Goal: Information Seeking & Learning: Learn about a topic

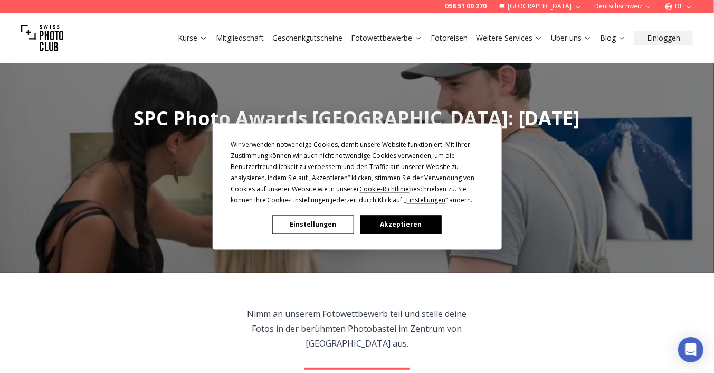
click at [408, 224] on button "Akzeptieren" at bounding box center [400, 224] width 81 height 18
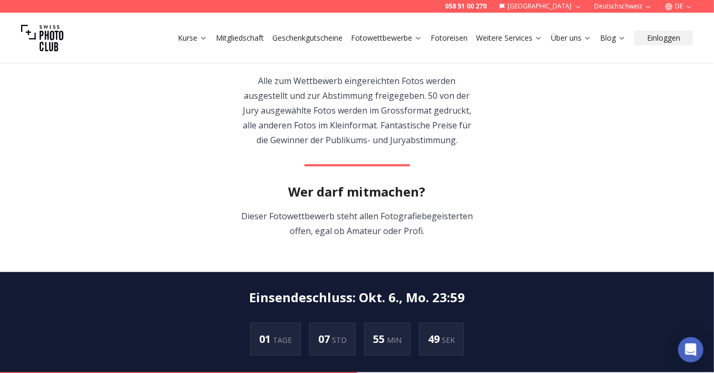
scroll to position [317, 0]
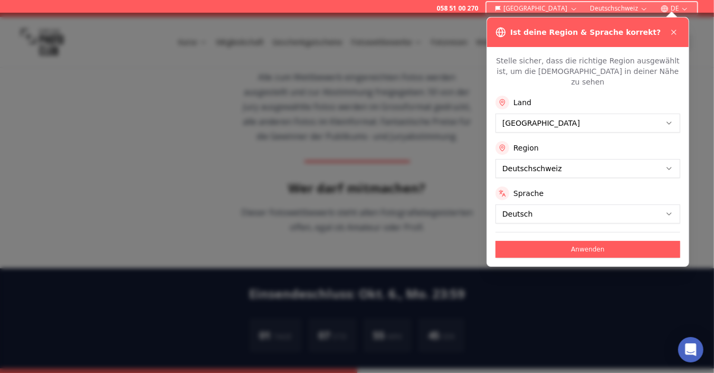
click at [672, 38] on div "Ist deine Region & Sprache korrekt?" at bounding box center [588, 32] width 202 height 30
click at [672, 30] on icon at bounding box center [674, 32] width 4 height 4
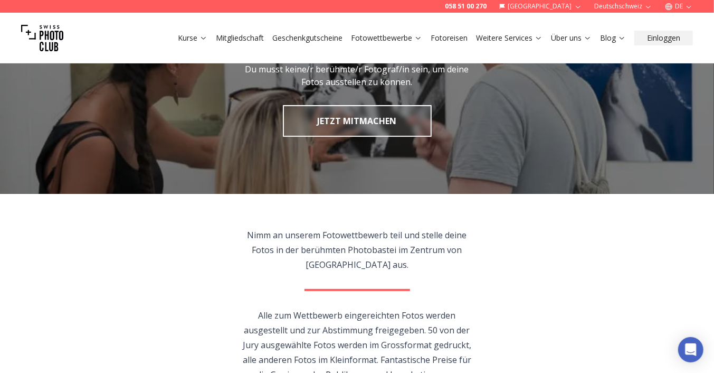
scroll to position [0, 0]
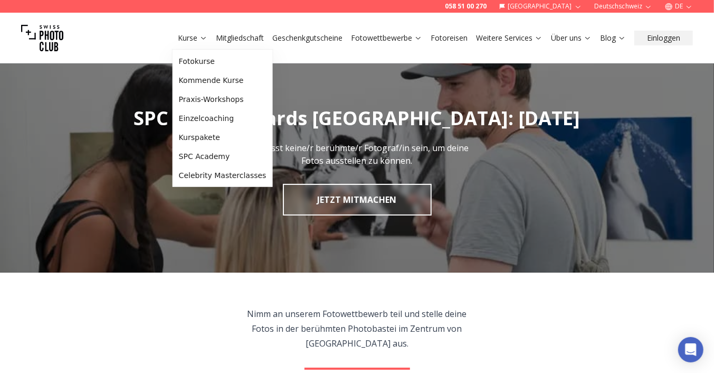
click at [200, 42] on link "Kurse" at bounding box center [193, 38] width 30 height 11
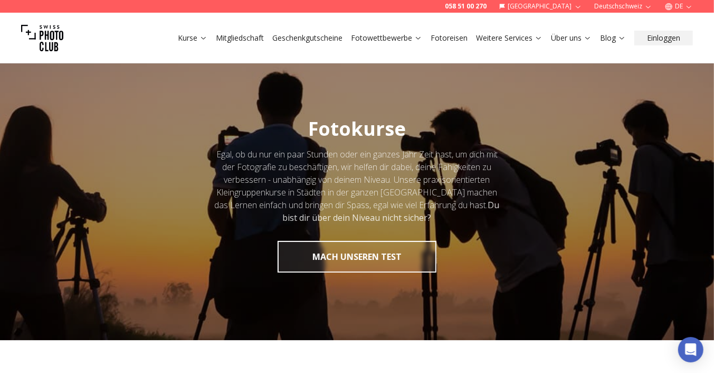
drag, startPoint x: 598, startPoint y: 321, endPoint x: 598, endPoint y: 295, distance: 25.3
click at [598, 321] on div at bounding box center [357, 195] width 714 height 289
click at [46, 34] on img at bounding box center [42, 38] width 42 height 42
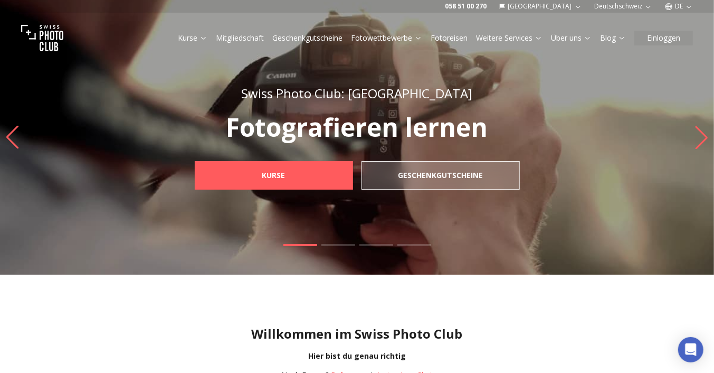
click at [642, 8] on button "Deutschschweiz" at bounding box center [623, 6] width 66 height 13
click at [574, 3] on icon "button" at bounding box center [578, 7] width 8 height 8
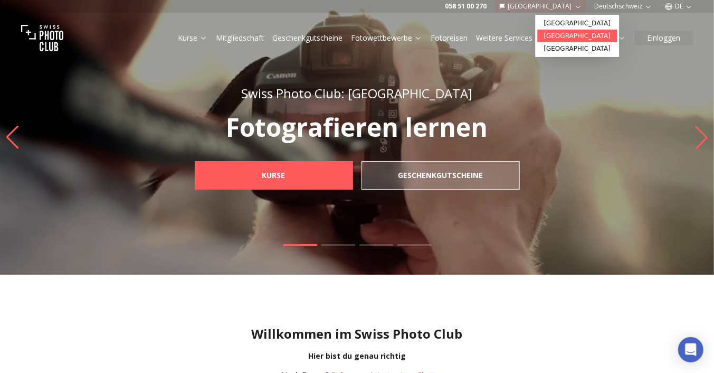
click at [564, 34] on link "[GEOGRAPHIC_DATA]" at bounding box center [577, 36] width 80 height 13
